Goal: Information Seeking & Learning: Check status

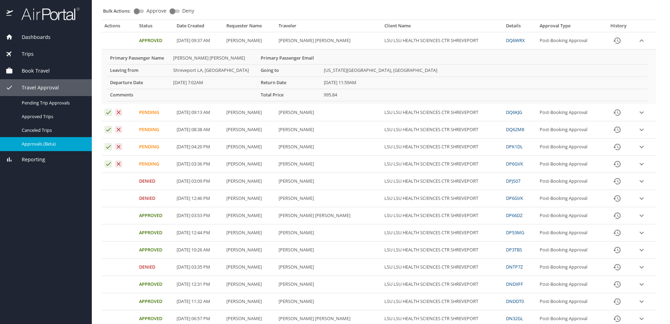
scroll to position [61, 0]
click at [506, 182] on link "DPJS07" at bounding box center [513, 180] width 14 height 6
click at [637, 199] on icon "expand row" at bounding box center [641, 198] width 8 height 8
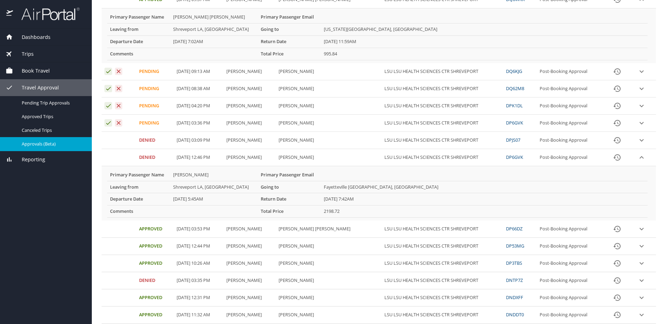
scroll to position [123, 0]
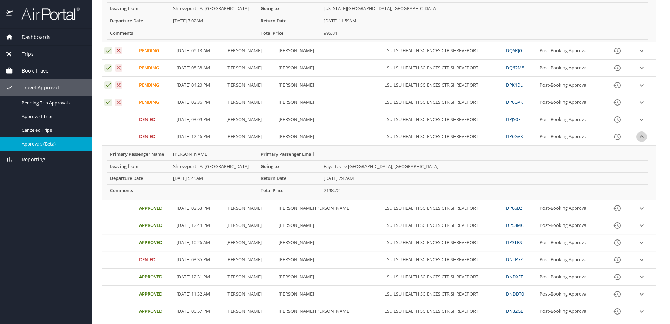
click at [640, 137] on icon "expand row" at bounding box center [642, 136] width 4 height 2
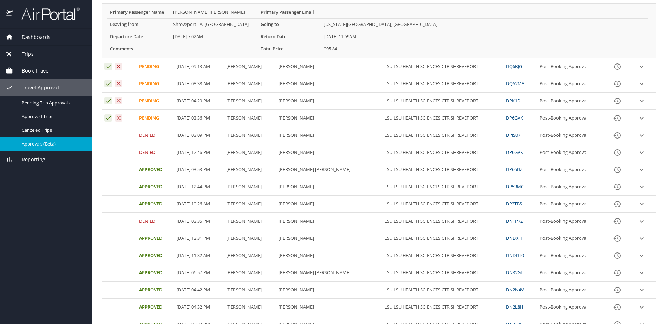
scroll to position [105, 0]
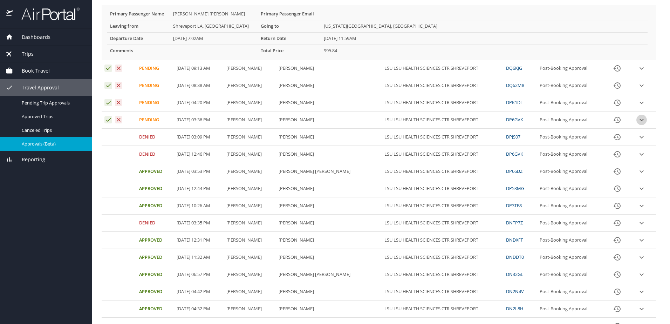
click at [637, 121] on icon "expand row" at bounding box center [641, 120] width 8 height 8
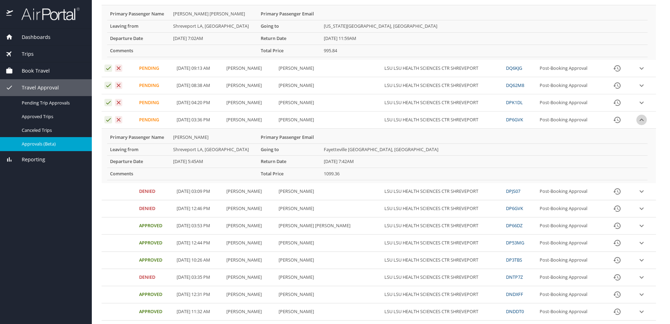
click at [637, 121] on icon "expand row" at bounding box center [641, 120] width 8 height 8
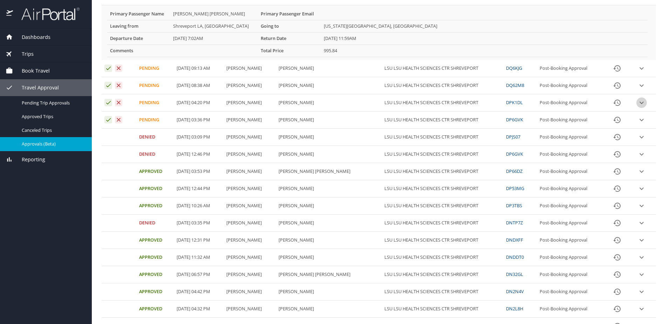
click at [637, 104] on icon "expand row" at bounding box center [641, 102] width 8 height 8
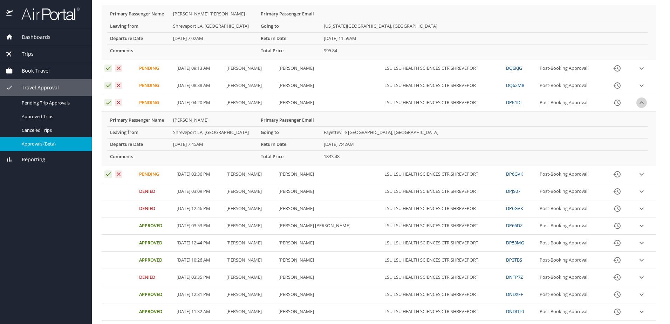
click at [637, 104] on icon "expand row" at bounding box center [641, 102] width 8 height 8
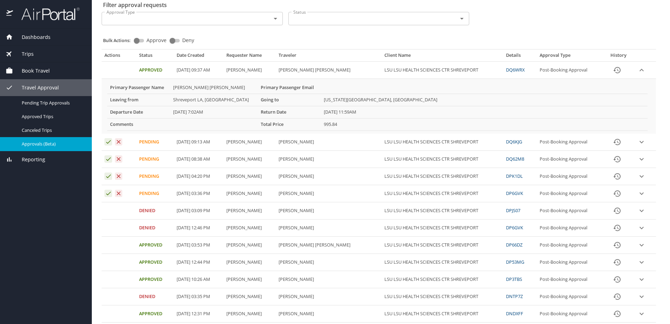
scroll to position [44, 0]
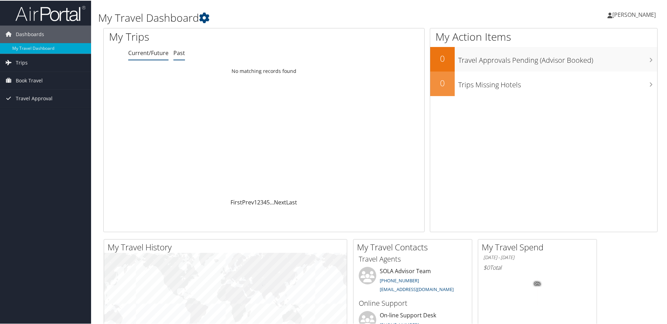
click at [177, 50] on link "Past" at bounding box center [179, 52] width 12 height 8
click at [18, 60] on span "Trips" at bounding box center [22, 62] width 12 height 18
click at [34, 76] on link "Current/Future Trips" at bounding box center [45, 76] width 91 height 11
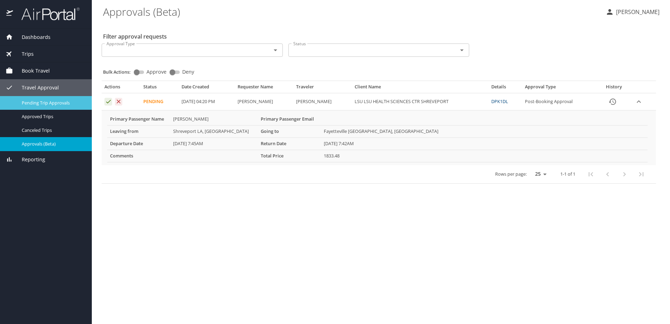
click at [39, 101] on span "Pending Trip Approvals" at bounding box center [53, 103] width 62 height 7
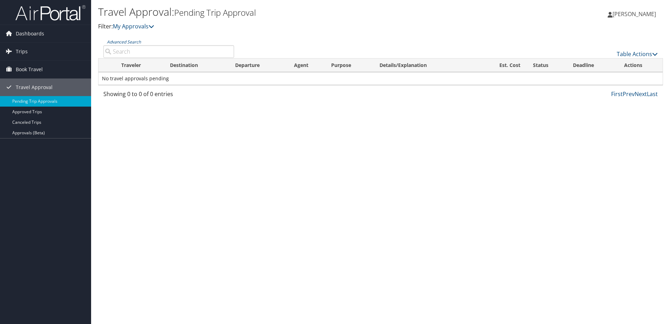
click at [122, 52] on input "Advanced Search" at bounding box center [168, 51] width 131 height 13
type input "[PERSON_NAME]"
click at [32, 86] on span "Travel Approval" at bounding box center [34, 88] width 37 height 18
click at [21, 52] on span "Trips" at bounding box center [22, 52] width 12 height 18
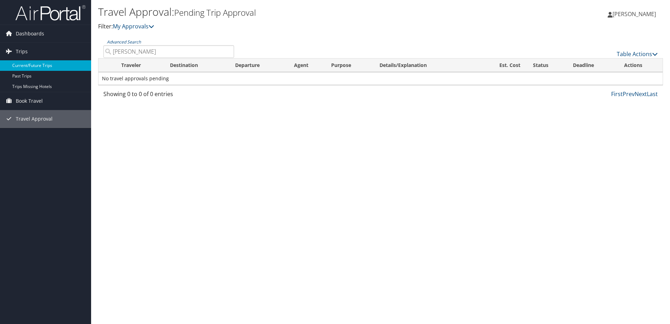
click at [23, 63] on link "Current/Future Trips" at bounding box center [45, 65] width 91 height 11
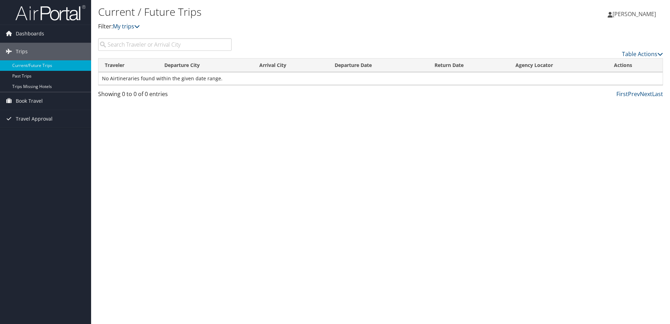
click at [112, 42] on input "search" at bounding box center [165, 44] width 134 height 13
type input "preston langley"
click at [30, 34] on span "Dashboards" at bounding box center [30, 34] width 28 height 18
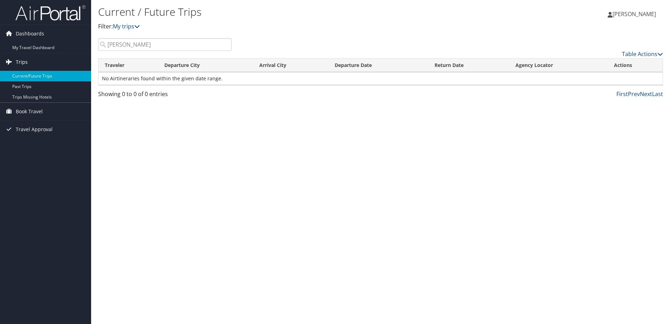
click at [22, 60] on span "Trips" at bounding box center [22, 62] width 12 height 18
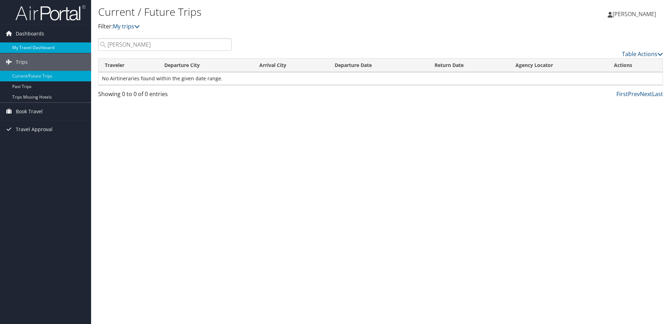
click at [30, 47] on link "My Travel Dashboard" at bounding box center [45, 47] width 91 height 11
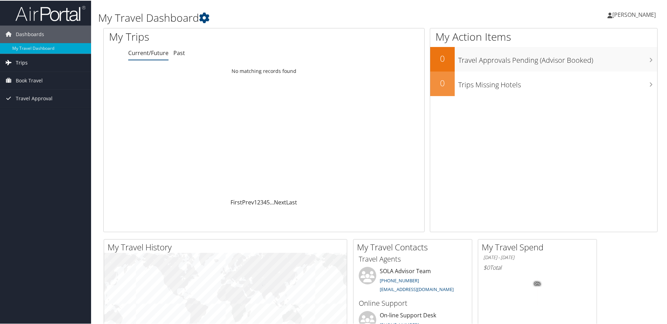
click at [23, 61] on span "Trips" at bounding box center [22, 62] width 12 height 18
click at [31, 75] on link "Current/Future Trips" at bounding box center [45, 76] width 91 height 11
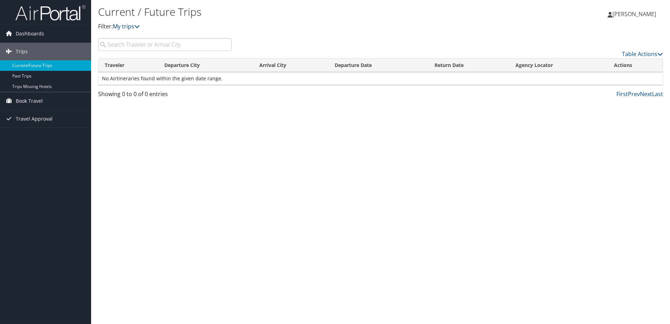
click at [137, 26] on icon at bounding box center [137, 26] width 6 height 6
click at [126, 45] on input "search" at bounding box center [165, 44] width 134 height 13
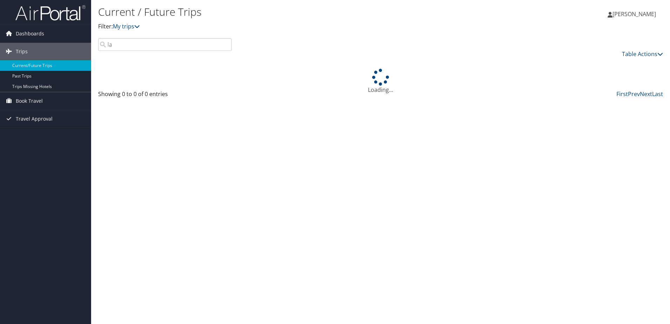
type input "l"
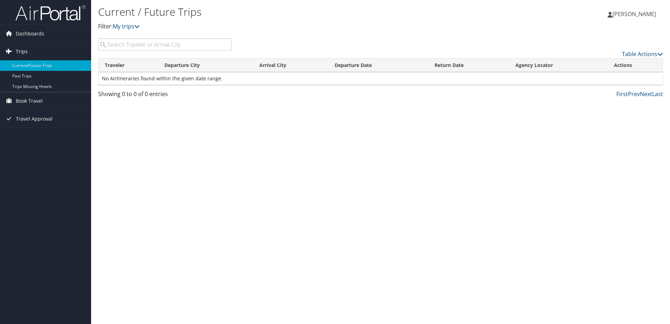
click at [18, 52] on span "Trips" at bounding box center [22, 52] width 12 height 18
click at [19, 101] on span "Book Travel" at bounding box center [29, 101] width 27 height 18
click at [26, 150] on span "Travel Approval" at bounding box center [34, 151] width 37 height 18
